Goal: Information Seeking & Learning: Learn about a topic

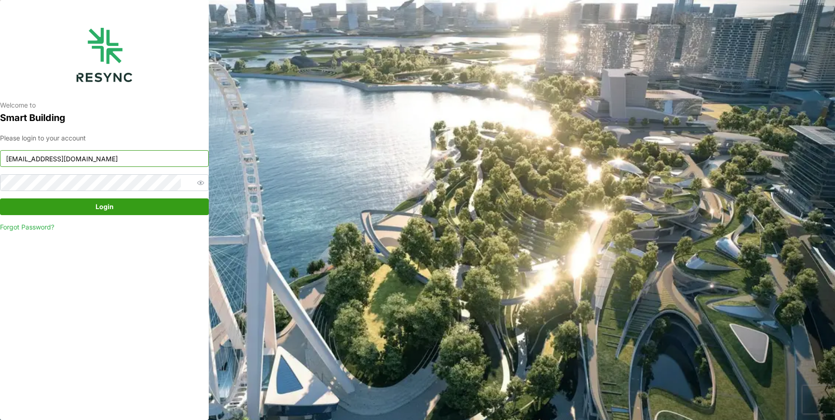
click at [135, 163] on input "continental_display@resynctech.com" at bounding box center [104, 158] width 209 height 17
type input "mesp_display@resynctech.com"
click at [141, 214] on span "Login" at bounding box center [104, 207] width 191 height 16
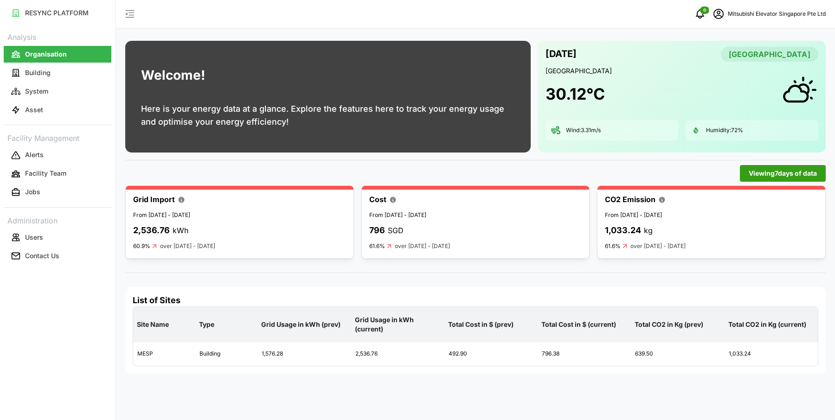
click at [67, 81] on link "Building" at bounding box center [58, 73] width 108 height 19
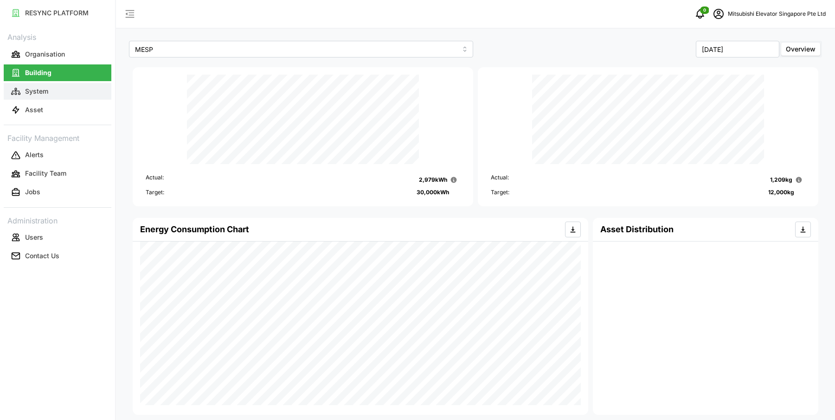
click at [54, 94] on button "System" at bounding box center [58, 91] width 108 height 17
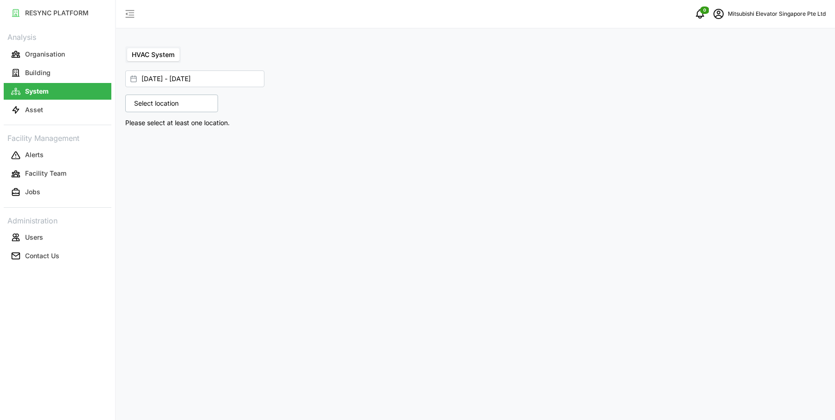
click at [160, 104] on p "Select location" at bounding box center [156, 103] width 54 height 9
click at [134, 142] on icon at bounding box center [137, 143] width 7 height 7
click at [153, 157] on span "Select Level 01" at bounding box center [156, 158] width 6 height 6
click at [425, 114] on div "5 locations selected MESP Level 01 Level 02 Level 03 Level 04 Level 05" at bounding box center [299, 103] width 354 height 25
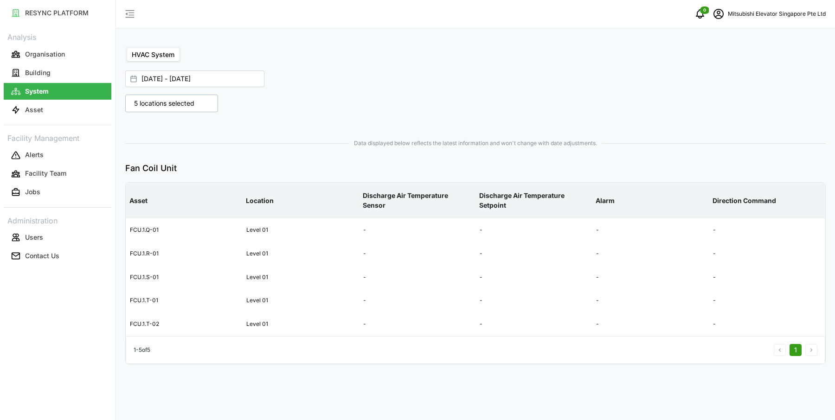
click at [164, 106] on p "5 locations selected" at bounding box center [164, 103] width 70 height 9
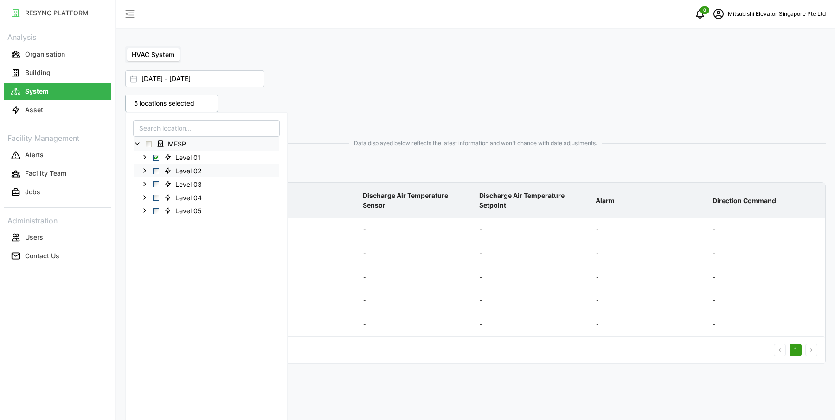
click at [158, 174] on div "Level 02" at bounding box center [207, 170] width 146 height 13
click at [157, 171] on span "Select Level 02" at bounding box center [156, 171] width 6 height 6
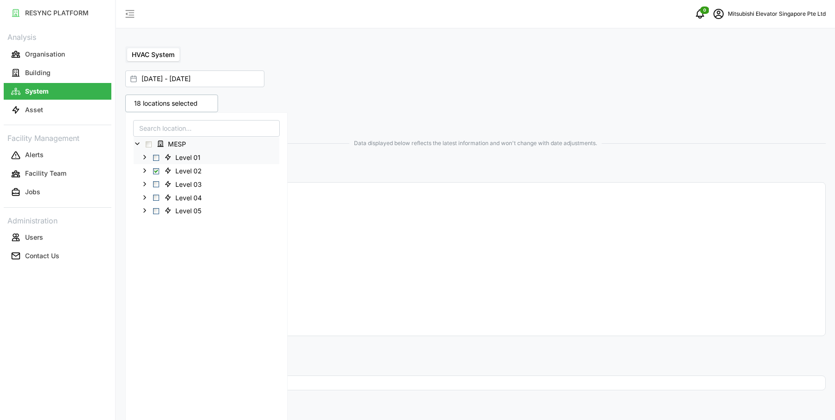
click at [157, 157] on span "Select Level 01" at bounding box center [156, 158] width 6 height 6
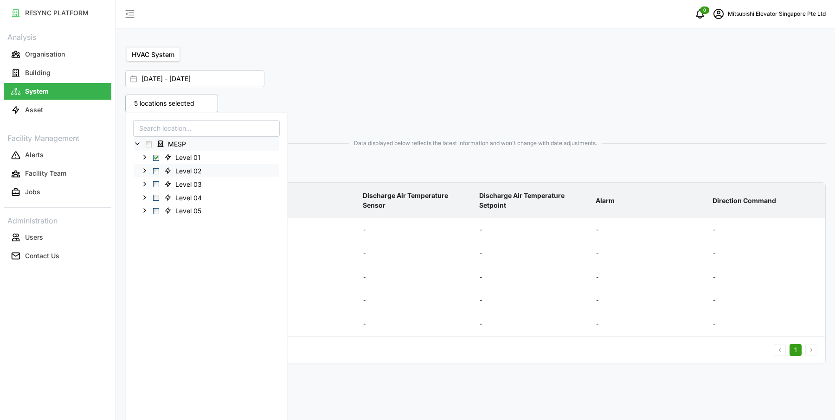
click at [153, 171] on span "Select Level 02" at bounding box center [156, 171] width 6 height 6
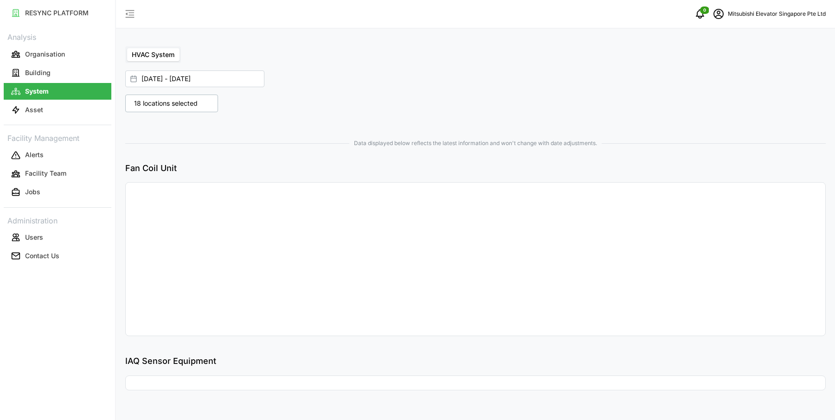
click at [442, 115] on div "18 locations selected MESP Level 01 Level 02 Level 03 Level 04 Level 05" at bounding box center [299, 103] width 354 height 25
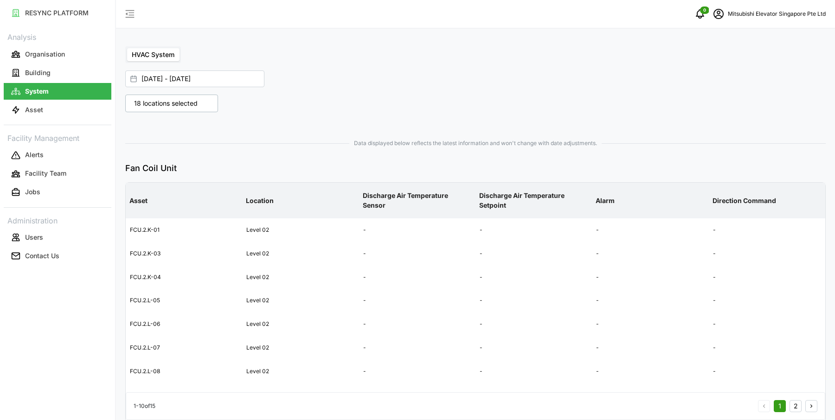
click at [183, 103] on p "18 locations selected" at bounding box center [165, 103] width 73 height 9
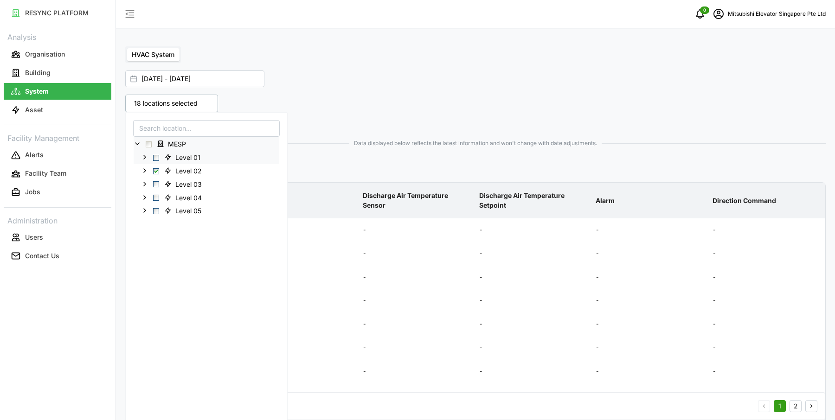
click at [153, 158] on span "Select Level 01" at bounding box center [156, 158] width 6 height 6
click at [383, 172] on p "Fan Coil Unit" at bounding box center [475, 168] width 701 height 13
